Goal: Task Accomplishment & Management: Manage account settings

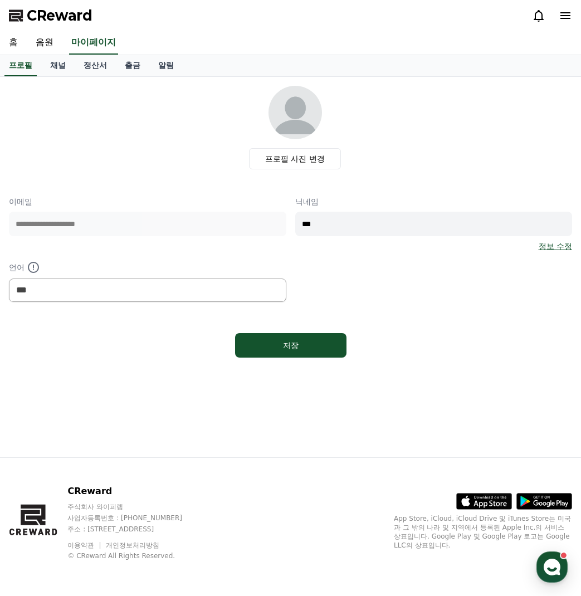
select select "**********"
click at [54, 39] on link "음원" at bounding box center [45, 42] width 36 height 23
select select "**********"
